Goal: Information Seeking & Learning: Find specific fact

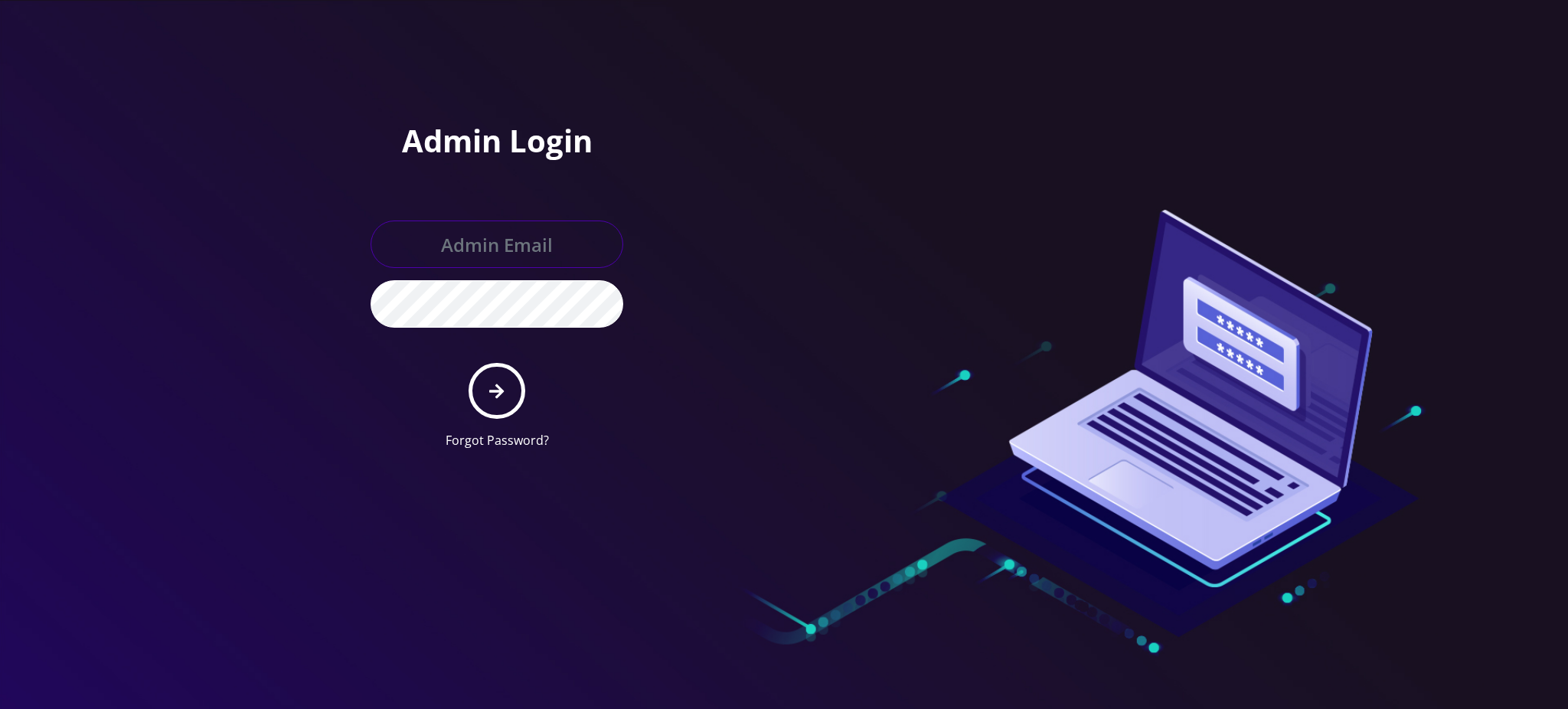
type input "[PERSON_NAME][EMAIL_ADDRESS][DOMAIN_NAME]"
click at [499, 389] on icon "submit" at bounding box center [496, 391] width 15 height 15
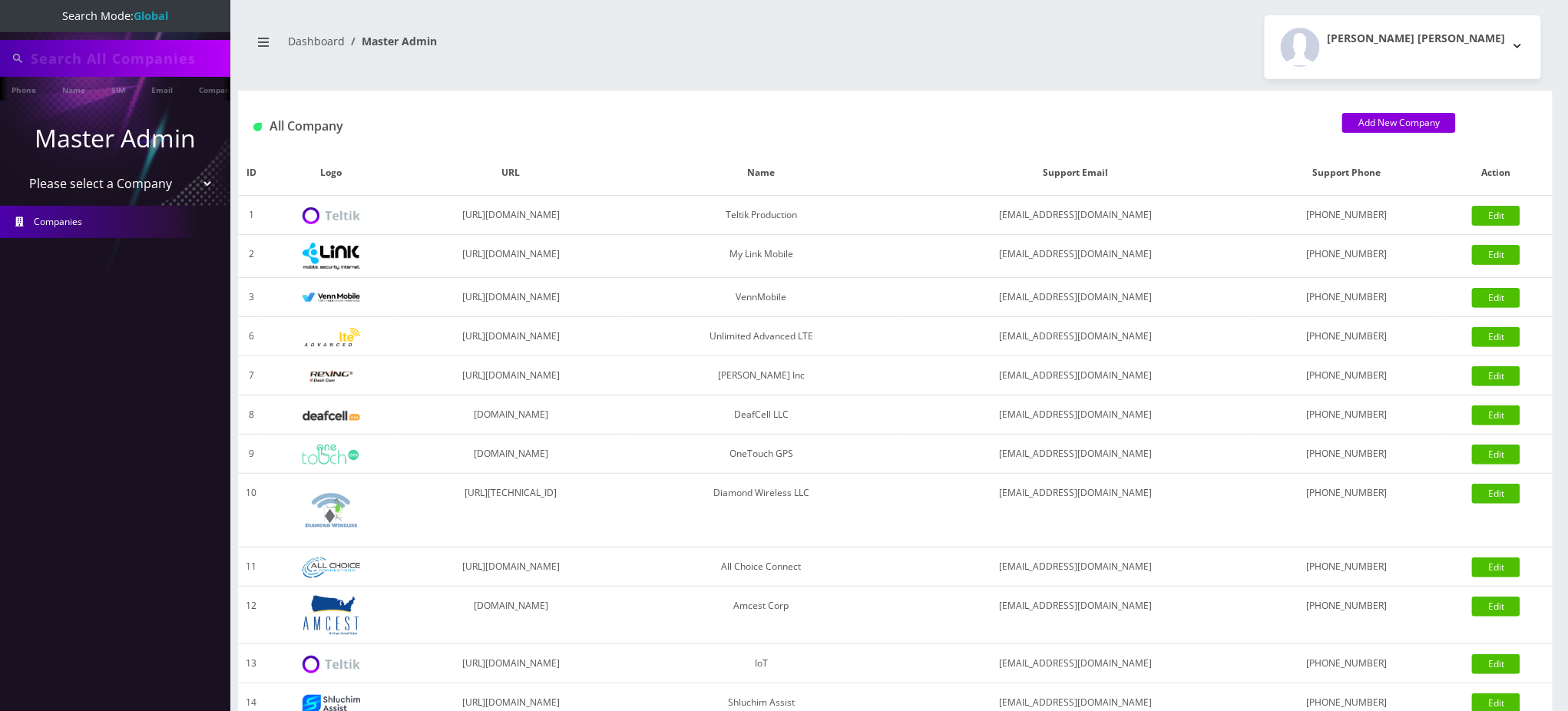
click at [90, 64] on input "text" at bounding box center [129, 59] width 196 height 29
paste input "[EMAIL_ADDRESS][DOMAIN_NAME]"
type input "7327323915"
click at [157, 84] on link "Email" at bounding box center [161, 89] width 37 height 25
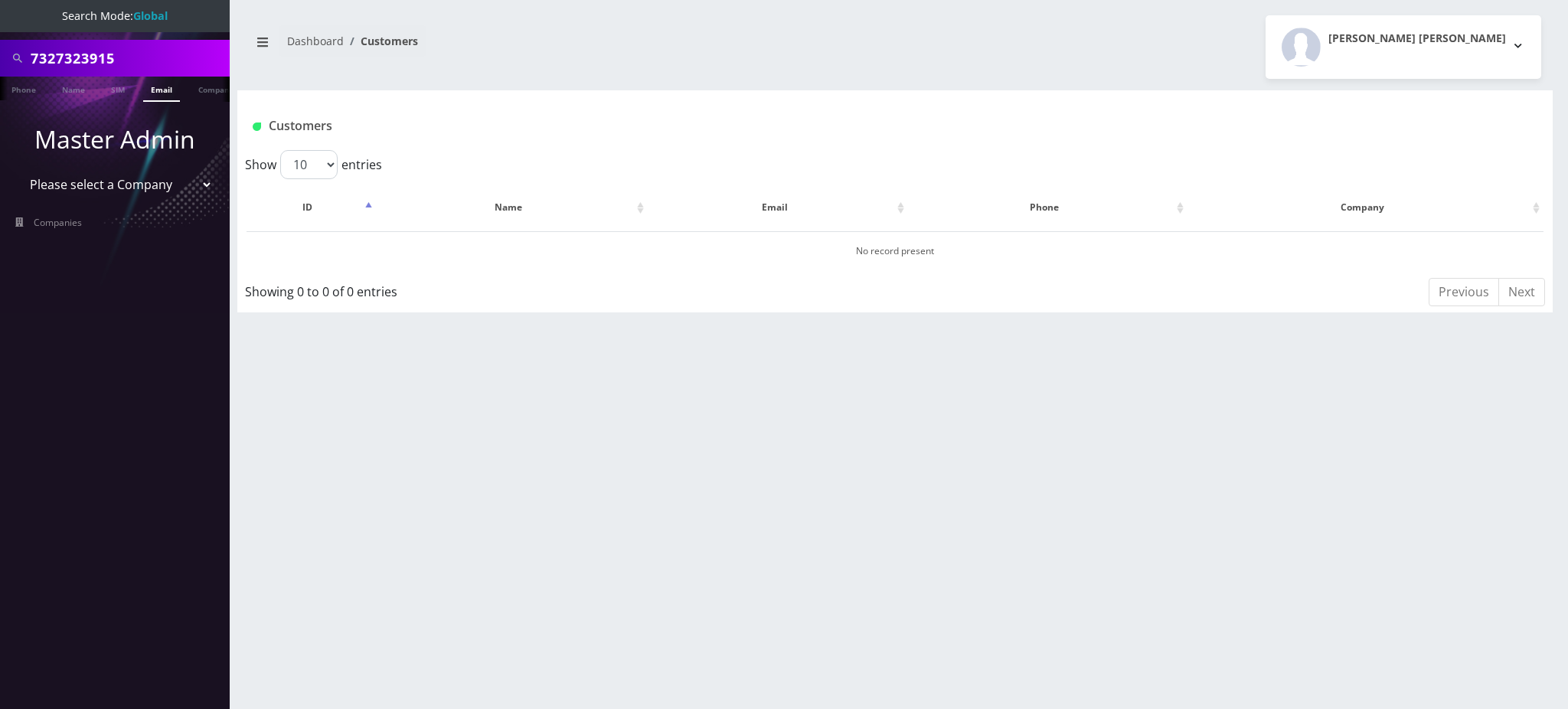
click at [141, 56] on input "7327323915" at bounding box center [128, 58] width 195 height 29
drag, startPoint x: 141, startPoint y: 56, endPoint x: 0, endPoint y: 68, distance: 141.5
click at [0, 68] on div "7327323915" at bounding box center [115, 58] width 230 height 37
paste input "[EMAIL_ADDRESS][DOMAIN_NAME]"
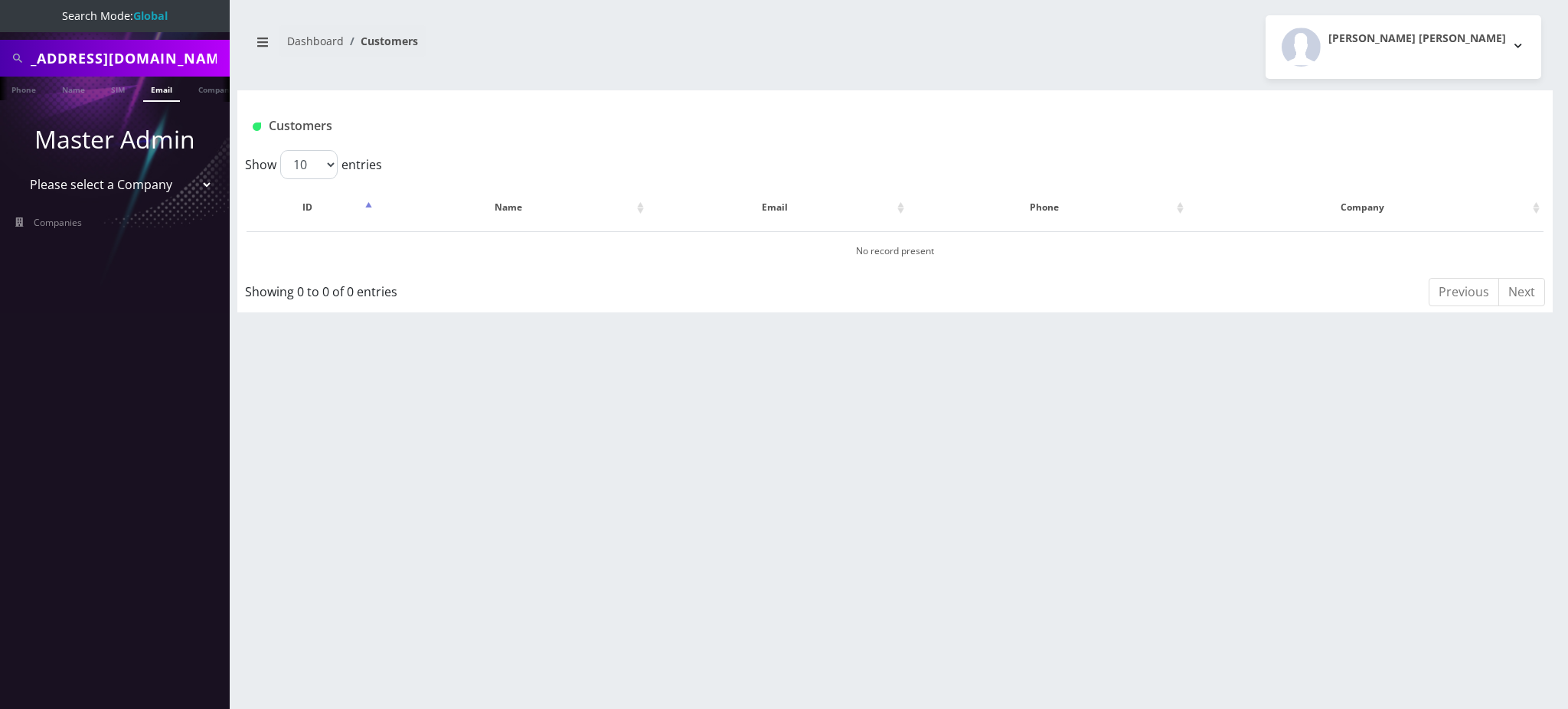
type input "[EMAIL_ADDRESS][DOMAIN_NAME]"
click at [167, 92] on link "Email" at bounding box center [161, 89] width 37 height 25
click at [161, 89] on link "Email" at bounding box center [161, 89] width 37 height 25
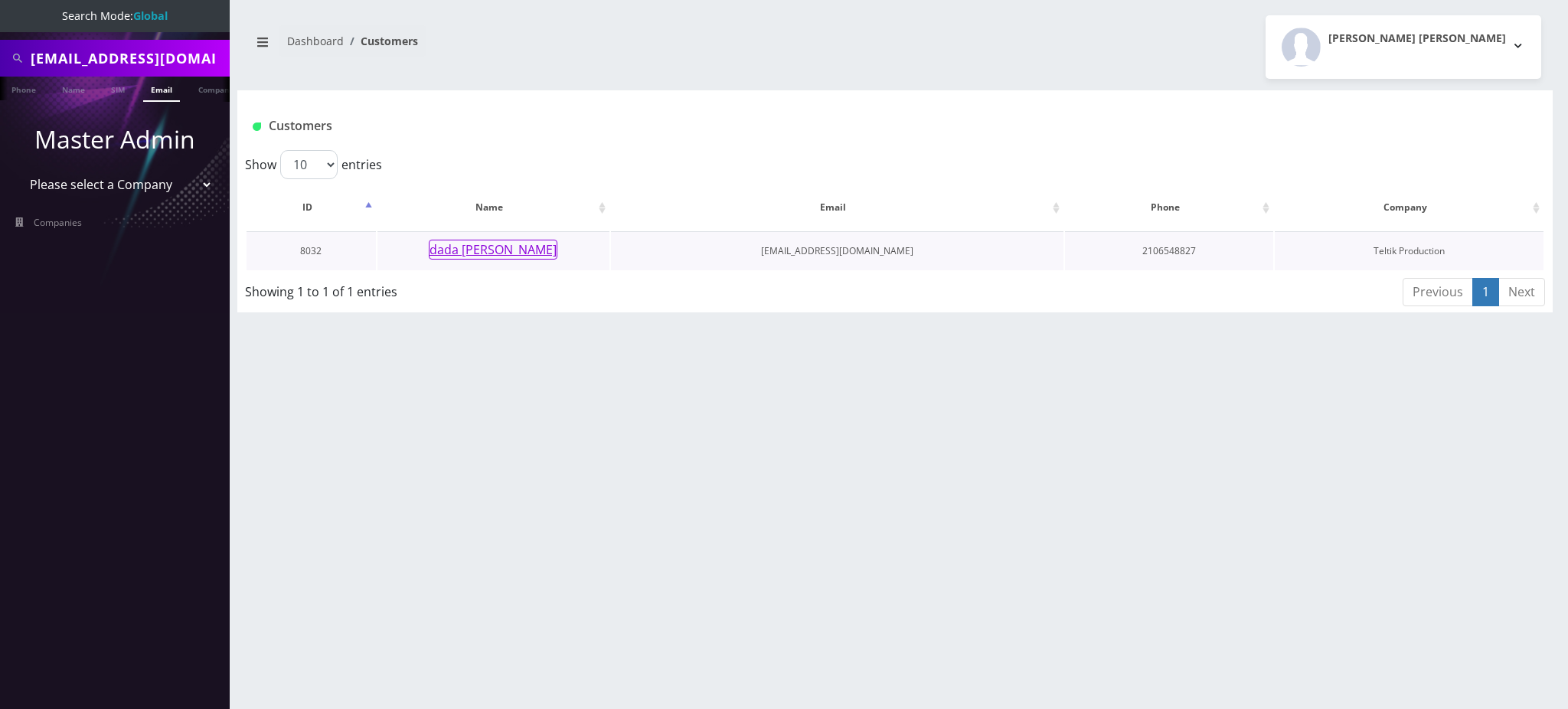
click at [496, 256] on button "dada sada" at bounding box center [493, 249] width 128 height 20
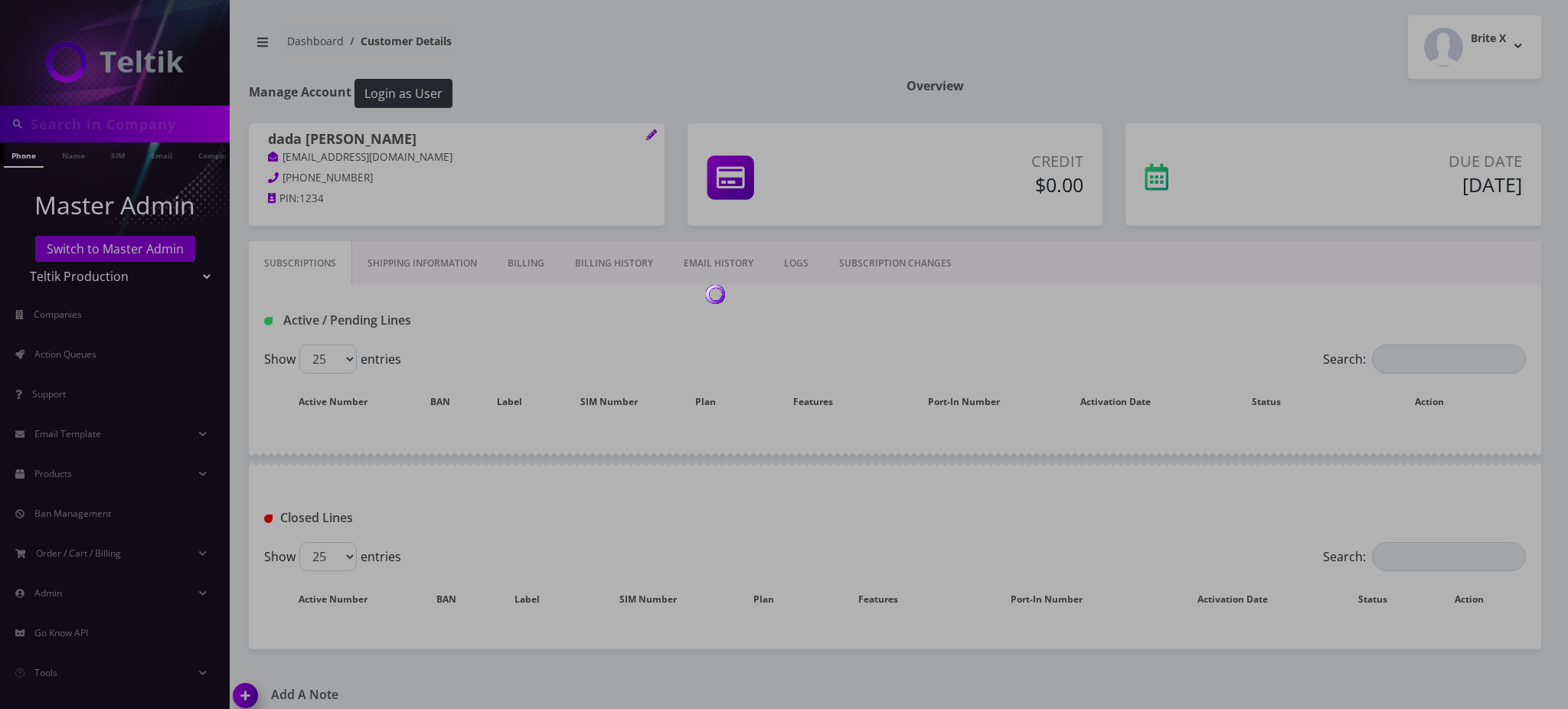
type input "[EMAIL_ADDRESS][DOMAIN_NAME]"
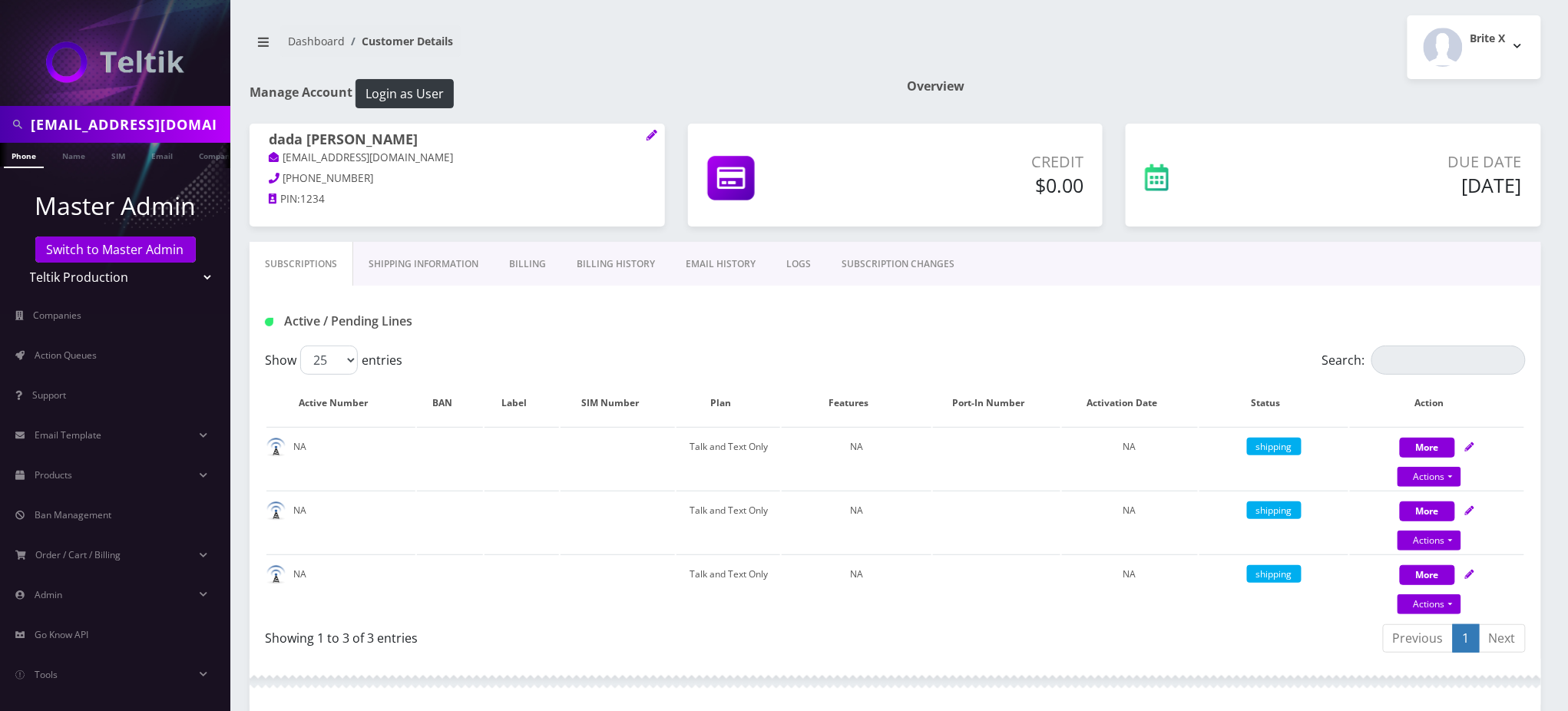
click at [791, 50] on nav "Dashboard Customer Details" at bounding box center [566, 47] width 634 height 44
click at [763, 66] on nav "Dashboard Customer Details" at bounding box center [566, 47] width 634 height 44
drag, startPoint x: 359, startPoint y: 140, endPoint x: 267, endPoint y: 145, distance: 92.1
click at [267, 145] on div "dada sada sesame-tux-perjury@duck.com 210-654-8827 PIN: 1234" at bounding box center [457, 172] width 416 height 96
copy h1 "dada [PERSON_NAME]"
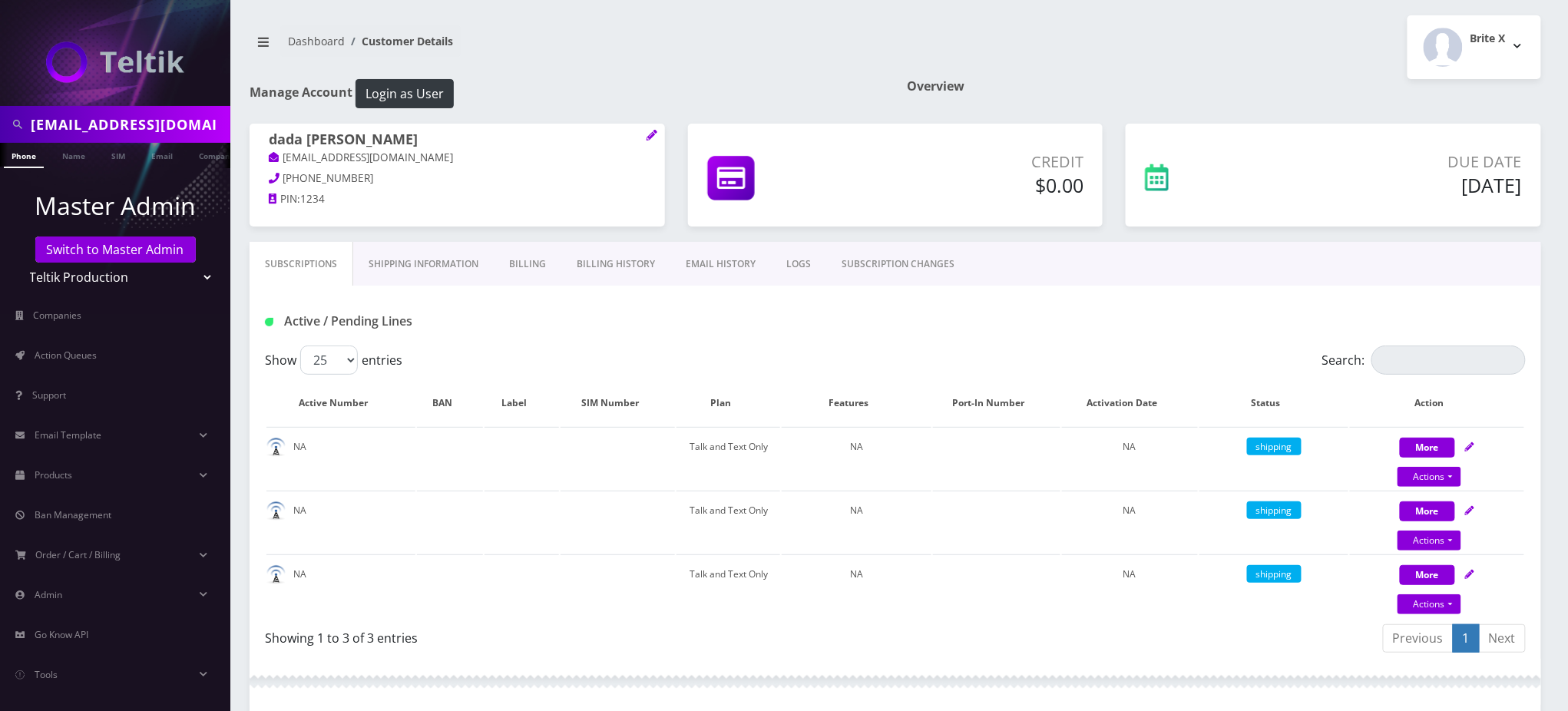
click at [707, 55] on nav "Dashboard Customer Details" at bounding box center [566, 47] width 634 height 44
click at [718, 3] on div "sesame-tux-perjury@duck.com Phone Name SIM Email Company Customer Dashboard Cus…" at bounding box center [895, 508] width 1346 height 1017
